Goal: Manage account settings

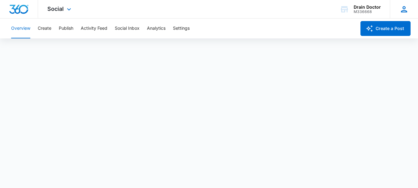
click at [404, 7] on icon at bounding box center [404, 9] width 6 height 6
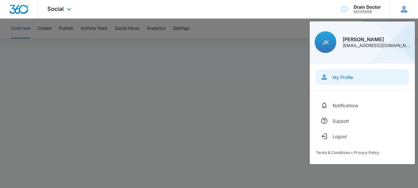
click at [354, 80] on link "My Profile" at bounding box center [362, 76] width 93 height 15
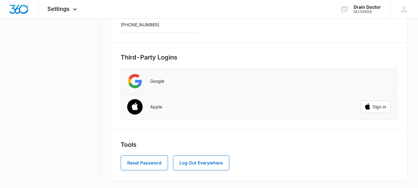
scroll to position [1, 0]
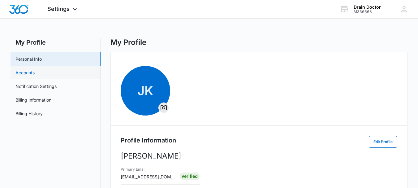
click at [35, 75] on link "Accounts" at bounding box center [24, 72] width 19 height 7
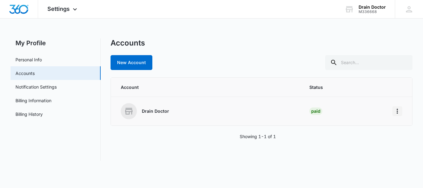
click at [398, 110] on icon "Home" at bounding box center [396, 110] width 7 height 7
